Goal: Task Accomplishment & Management: Manage account settings

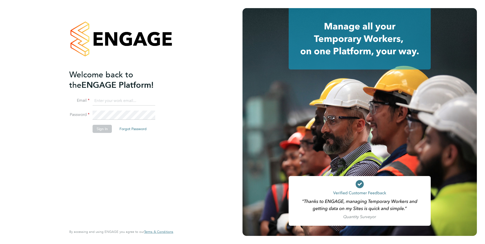
type input "[EMAIL_ADDRESS][PERSON_NAME][DOMAIN_NAME]"
click at [160, 101] on li "Email [EMAIL_ADDRESS][PERSON_NAME][DOMAIN_NAME]" at bounding box center [118, 103] width 99 height 14
click at [105, 128] on button "Sign In" at bounding box center [102, 129] width 19 height 8
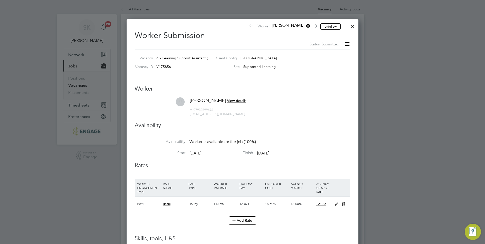
click at [79, 85] on div at bounding box center [242, 122] width 485 height 244
click at [352, 23] on div at bounding box center [352, 24] width 9 height 9
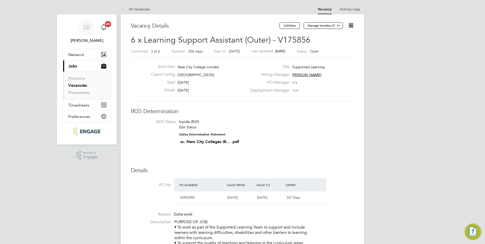
click at [79, 85] on link "Vacancies" at bounding box center [77, 85] width 19 height 5
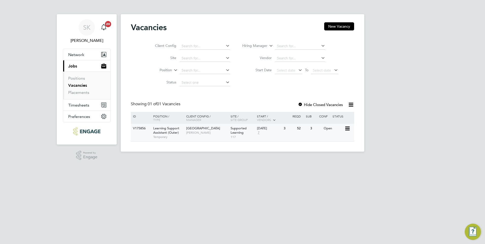
click at [164, 132] on span "Learning Support Assistant (Outer)" at bounding box center [166, 130] width 26 height 9
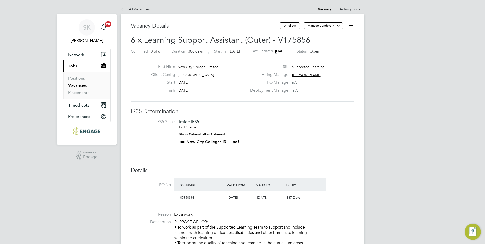
drag, startPoint x: 464, startPoint y: 60, endPoint x: 463, endPoint y: 69, distance: 8.9
drag, startPoint x: 485, startPoint y: 54, endPoint x: 485, endPoint y: 81, distance: 27.9
click at [341, 145] on li "IR35 Status Inside IR35 Edit Status Status Determination Statement New City Col…" at bounding box center [242, 132] width 213 height 27
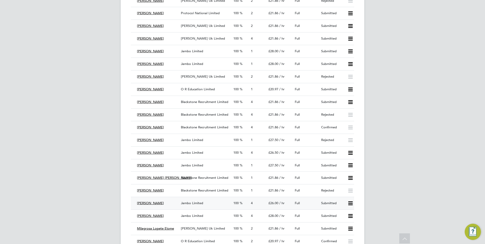
click at [160, 203] on span "Margaret Nyamwilahila" at bounding box center [150, 203] width 27 height 4
click at [159, 202] on span "Margaret Nyamwilahila" at bounding box center [150, 203] width 27 height 4
click at [188, 201] on div "Jambo Limited" at bounding box center [205, 203] width 53 height 8
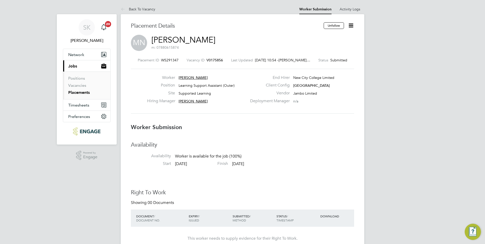
click at [350, 26] on icon at bounding box center [351, 25] width 6 height 6
click at [319, 46] on li "Offer" at bounding box center [329, 47] width 47 height 7
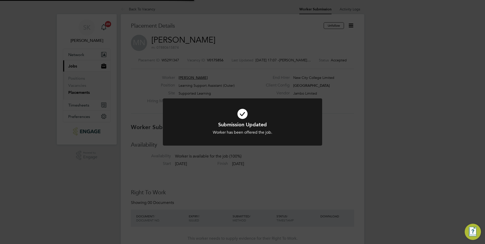
scroll to position [15, 36]
click at [331, 121] on div "Submission Updated Worker has been offered the job. Cancel Okay" at bounding box center [242, 122] width 485 height 244
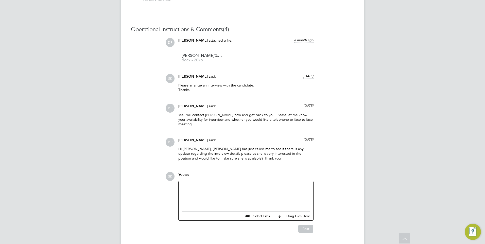
scroll to position [468, 0]
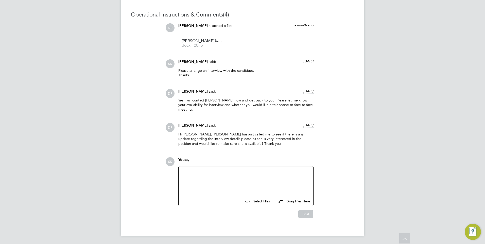
click at [194, 175] on div at bounding box center [246, 181] width 129 height 22
click at [303, 212] on button "Post" at bounding box center [306, 214] width 15 height 8
